Goal: Information Seeking & Learning: Learn about a topic

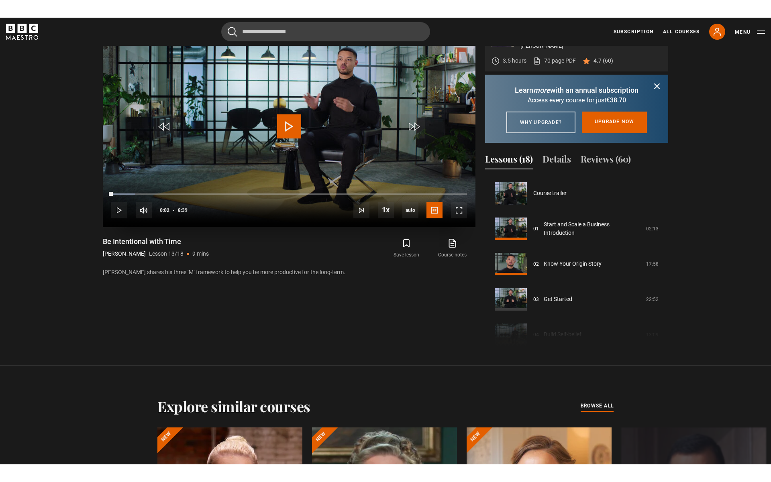
scroll to position [424, 0]
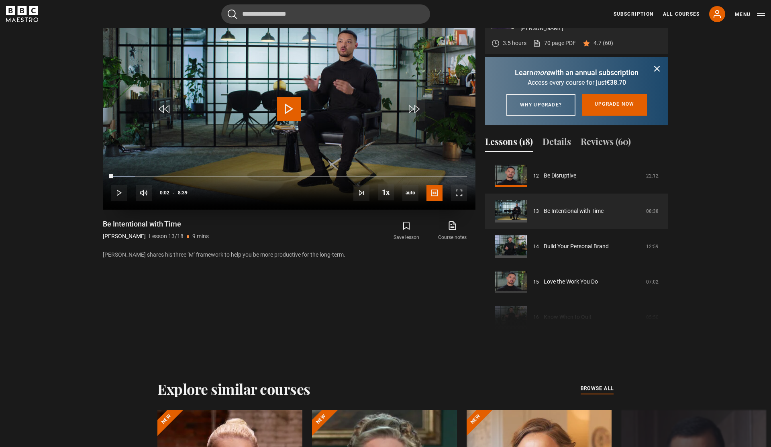
click at [272, 102] on video "Video Player" at bounding box center [289, 105] width 373 height 210
click at [286, 103] on span "Video Player" at bounding box center [289, 109] width 24 height 24
click at [457, 191] on span "Video Player" at bounding box center [459, 193] width 16 height 16
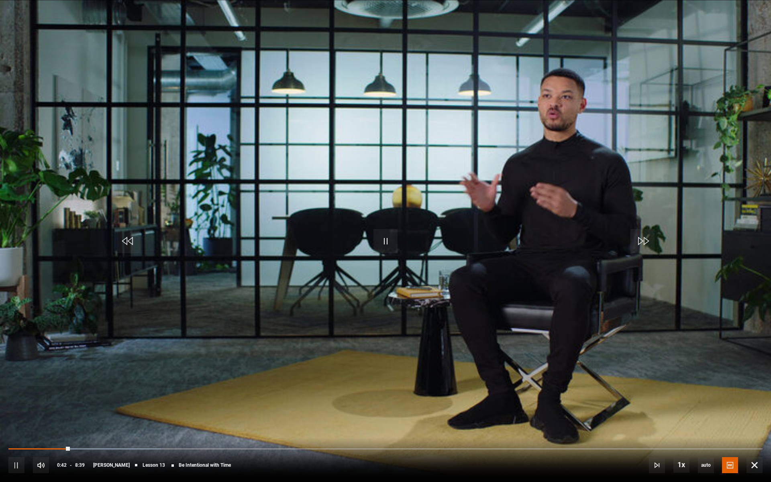
click at [462, 145] on video "Video Player" at bounding box center [385, 241] width 771 height 482
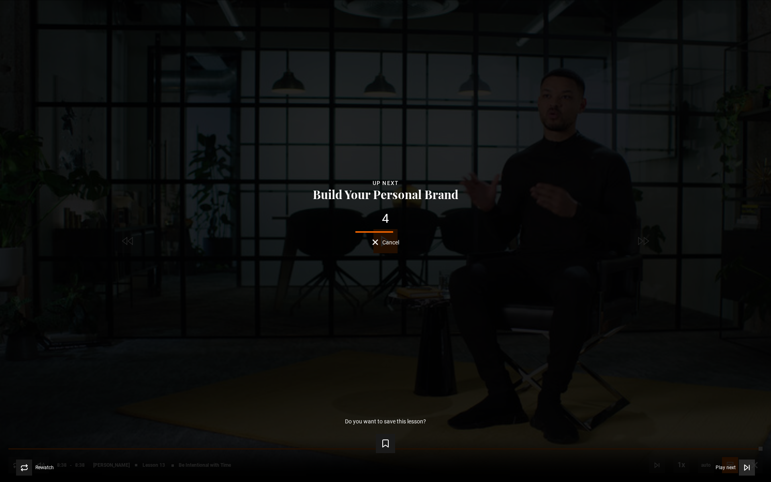
click at [743, 447] on icon "Video Player" at bounding box center [747, 468] width 8 height 8
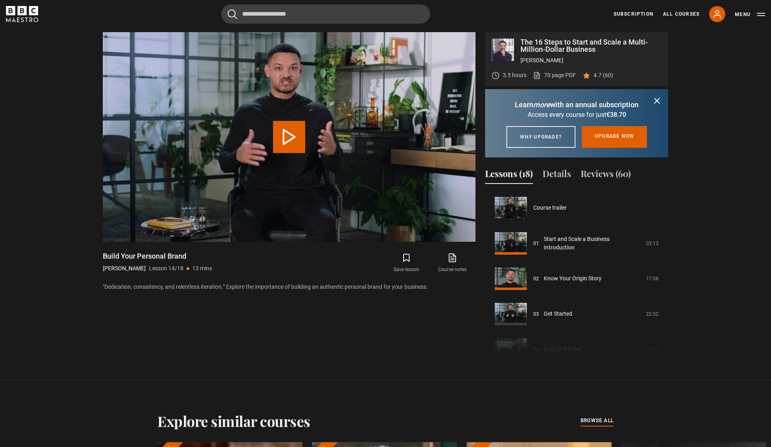
scroll to position [459, 0]
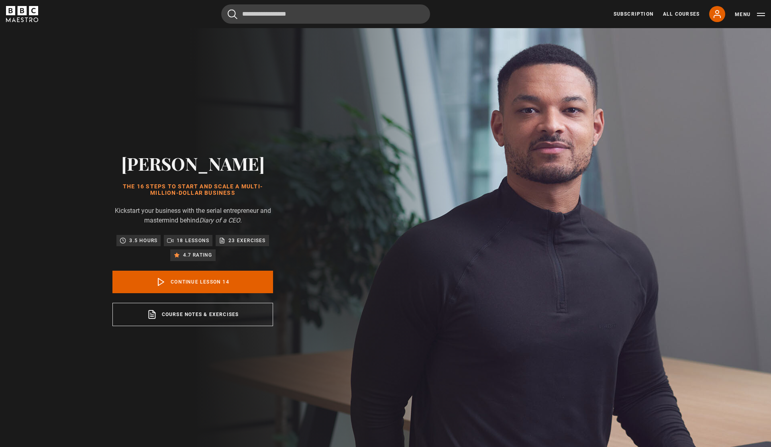
scroll to position [459, 0]
click at [148, 278] on link "Continue lesson 14" at bounding box center [192, 282] width 161 height 22
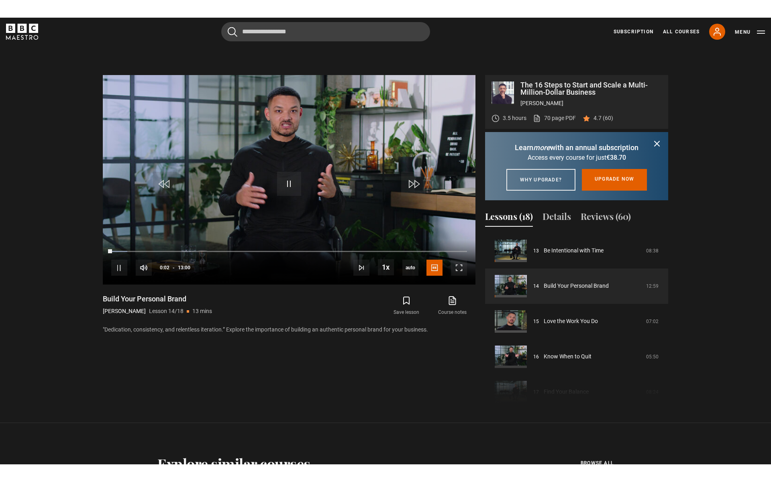
scroll to position [451, 0]
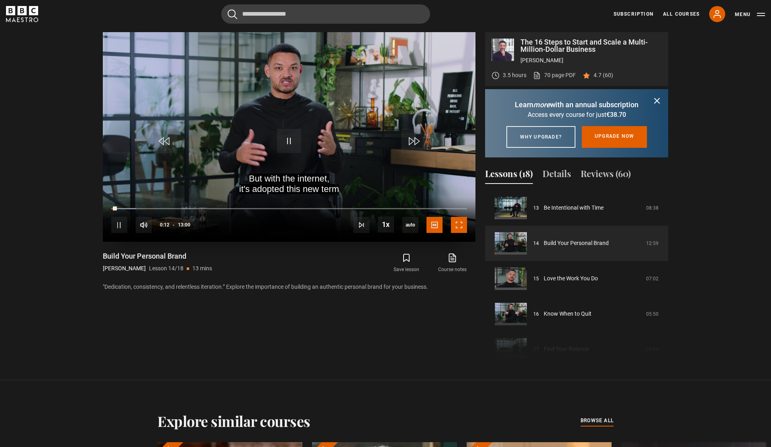
click at [455, 222] on span "Video Player" at bounding box center [459, 225] width 16 height 16
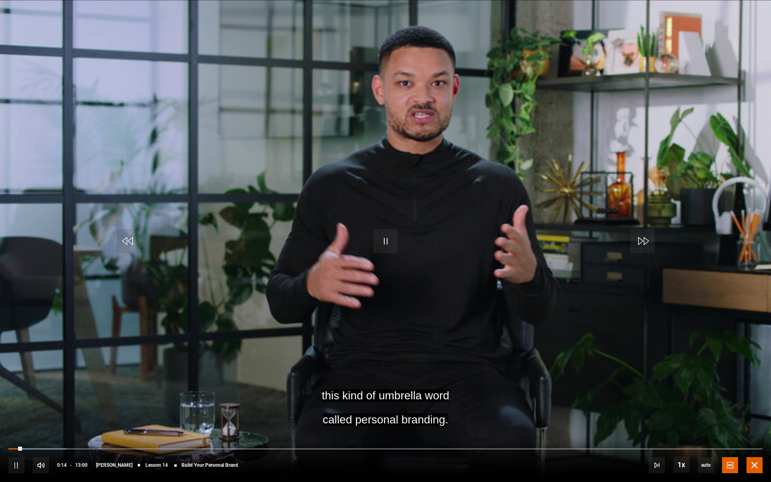
click at [755, 447] on span "Video Player" at bounding box center [755, 465] width 16 height 16
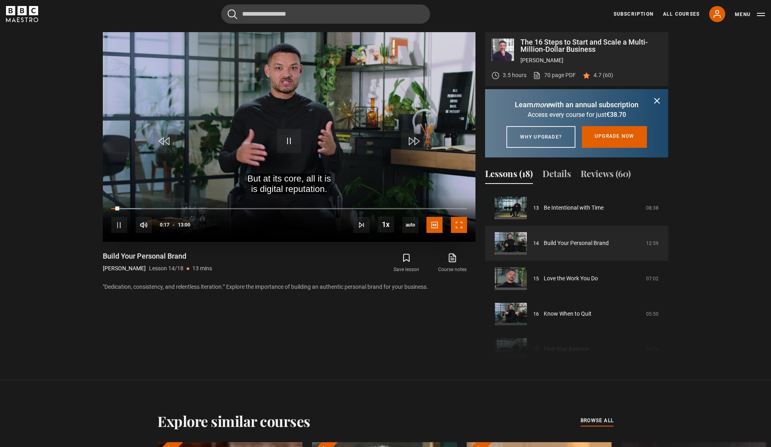
click at [459, 224] on span "Video Player" at bounding box center [459, 225] width 16 height 16
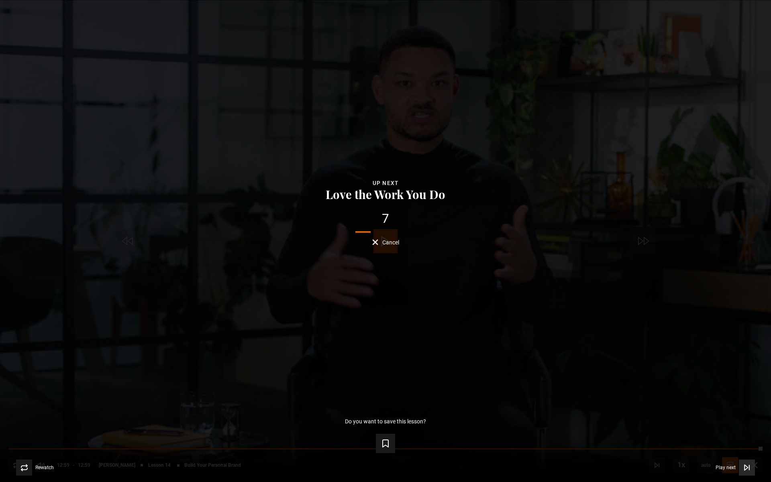
click at [736, 447] on button "Play next Play next" at bounding box center [735, 468] width 39 height 16
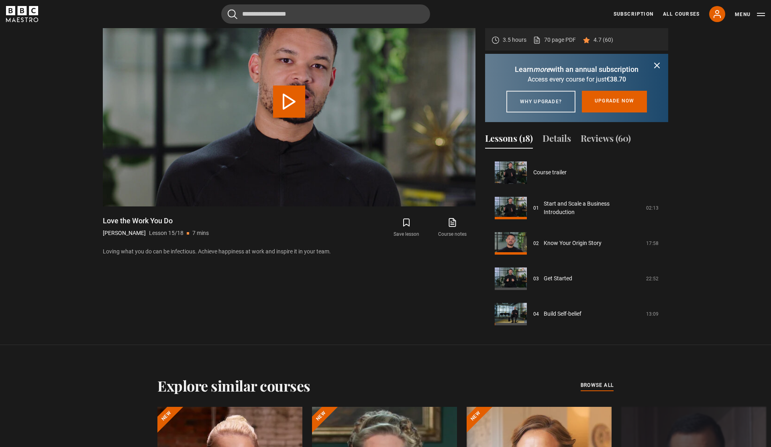
scroll to position [495, 0]
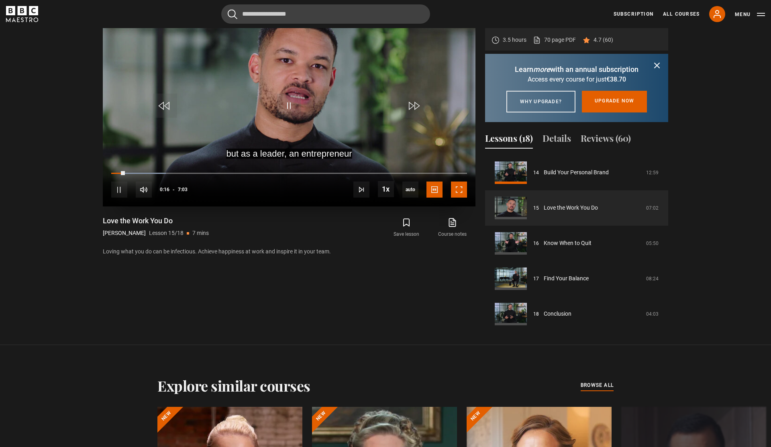
click at [464, 196] on span "Video Player" at bounding box center [459, 190] width 16 height 16
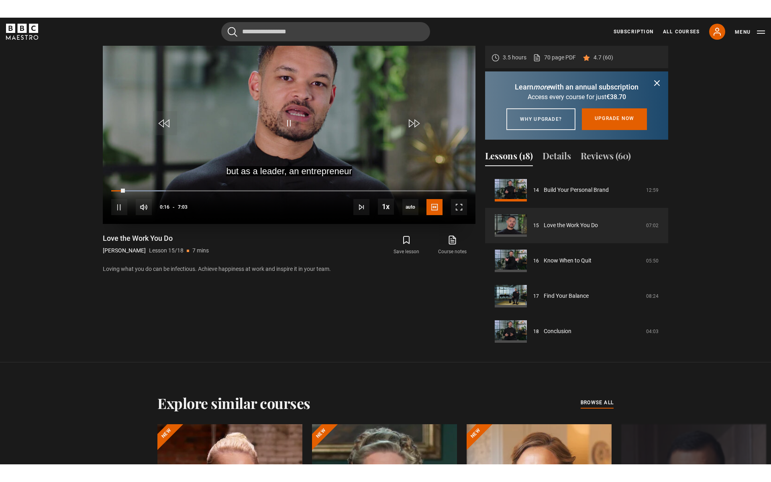
scroll to position [483, 0]
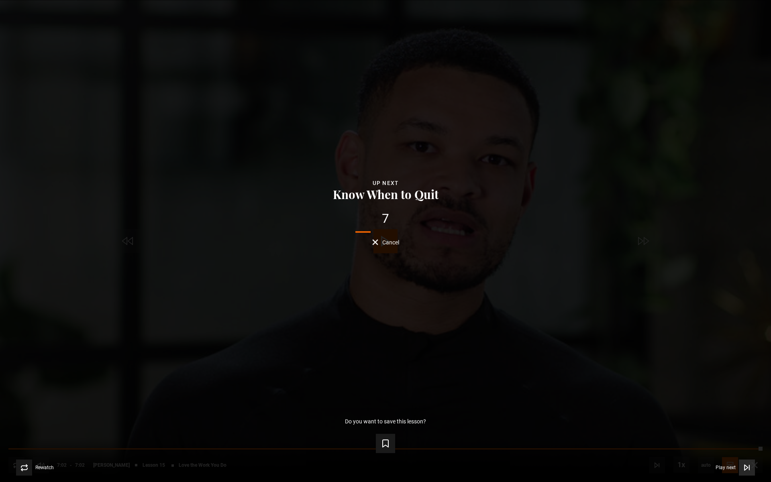
click at [745, 447] on span "Video Player" at bounding box center [747, 468] width 16 height 16
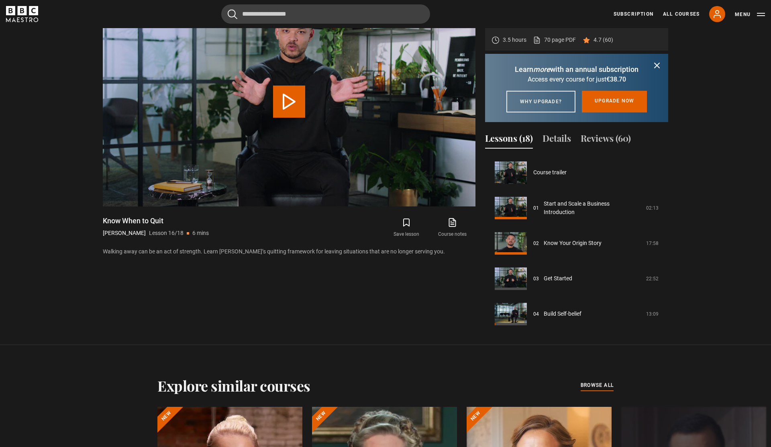
scroll to position [498, 0]
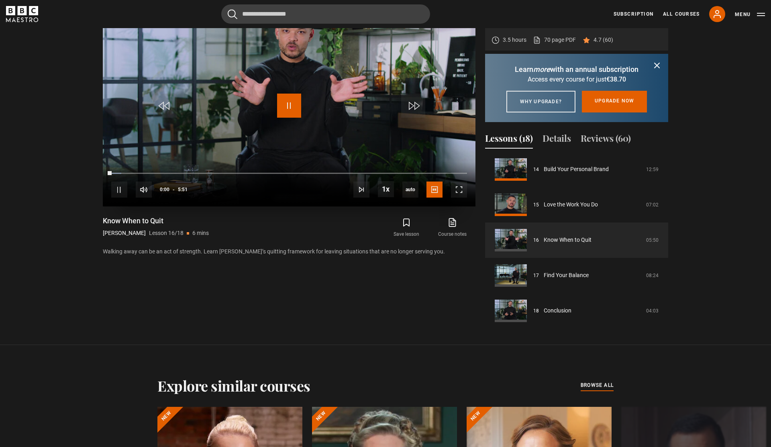
click at [282, 107] on span "Video Player" at bounding box center [289, 106] width 24 height 24
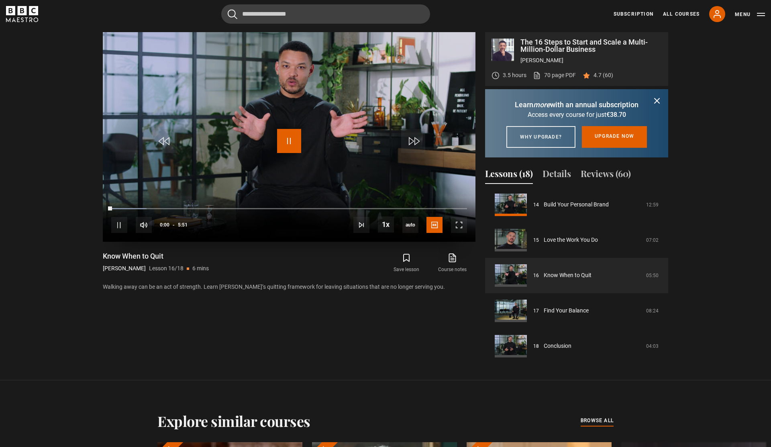
click at [286, 139] on span "Video Player" at bounding box center [289, 141] width 24 height 24
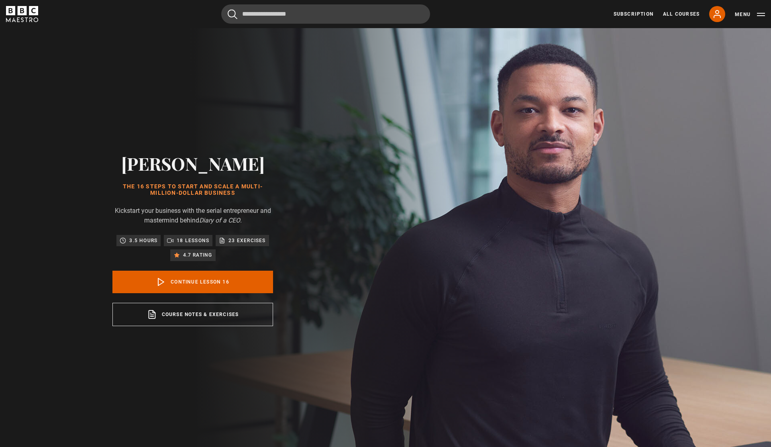
scroll to position [498, 0]
